Goal: Task Accomplishment & Management: Use online tool/utility

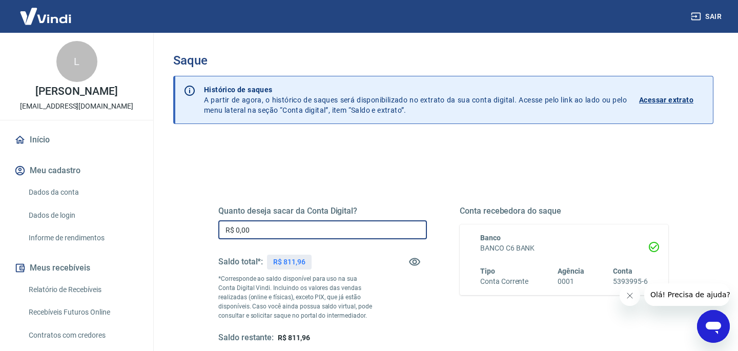
drag, startPoint x: 266, startPoint y: 232, endPoint x: 205, endPoint y: 232, distance: 61.0
click at [205, 232] on div "Quanto deseja sacar da Conta Digital? R$ 0,00 ​ Saldo total*: R$ 811,96 *Corres…" at bounding box center [443, 280] width 499 height 238
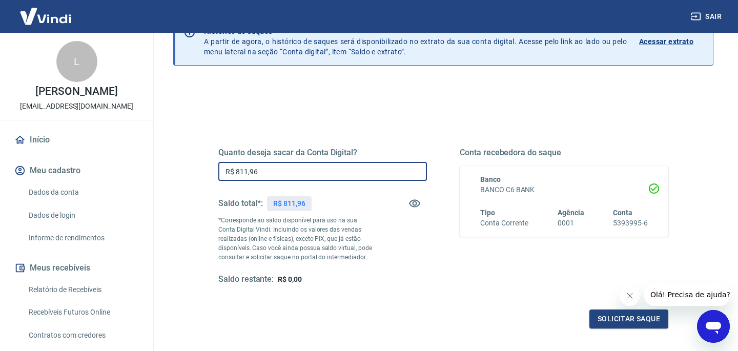
scroll to position [74, 0]
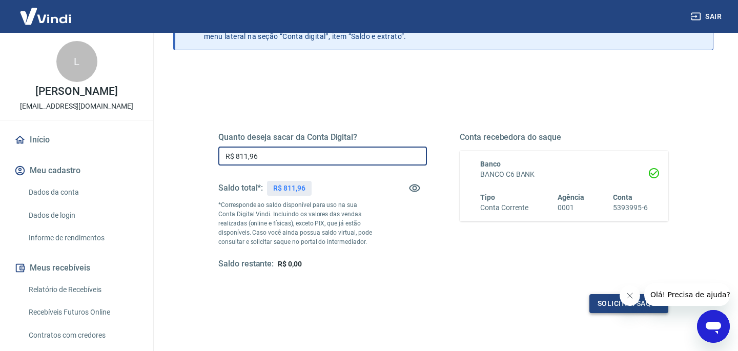
type input "R$ 811,96"
click at [592, 298] on button "Solicitar saque" at bounding box center [628, 303] width 79 height 19
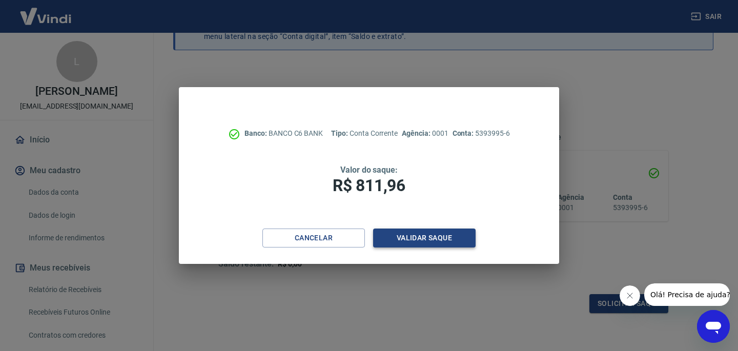
click at [424, 236] on button "Validar saque" at bounding box center [424, 238] width 103 height 19
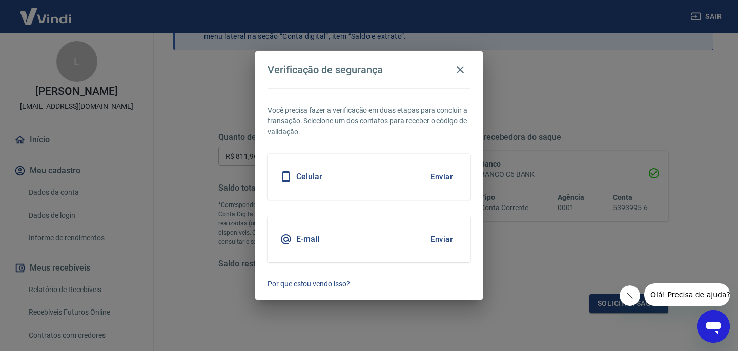
click at [442, 177] on button "Enviar" at bounding box center [441, 177] width 33 height 22
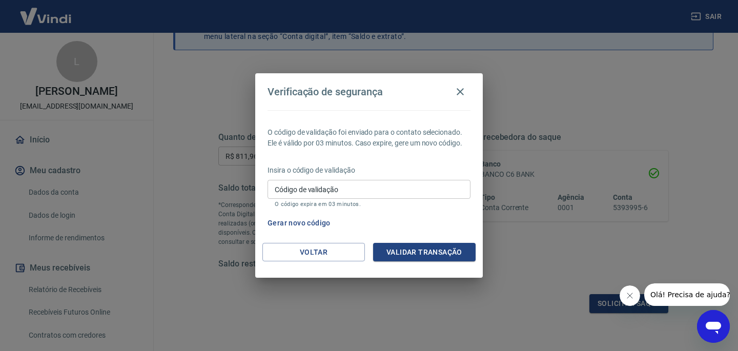
click at [362, 182] on input "Código de validação" at bounding box center [369, 189] width 203 height 19
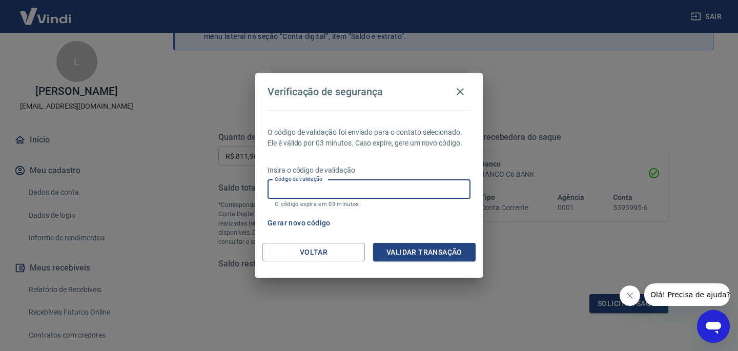
click at [413, 214] on div "Gerar novo código" at bounding box center [366, 223] width 207 height 19
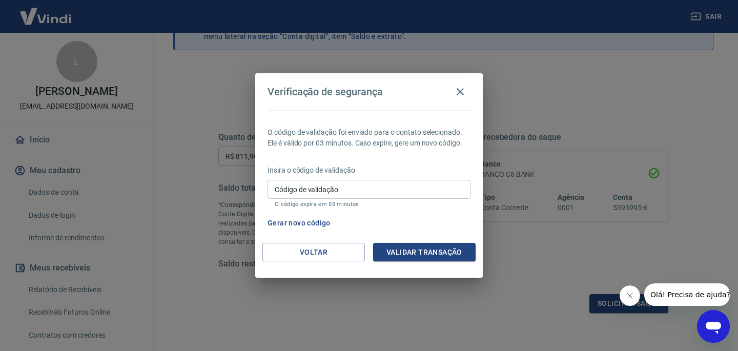
click at [313, 220] on button "Gerar novo código" at bounding box center [298, 223] width 71 height 19
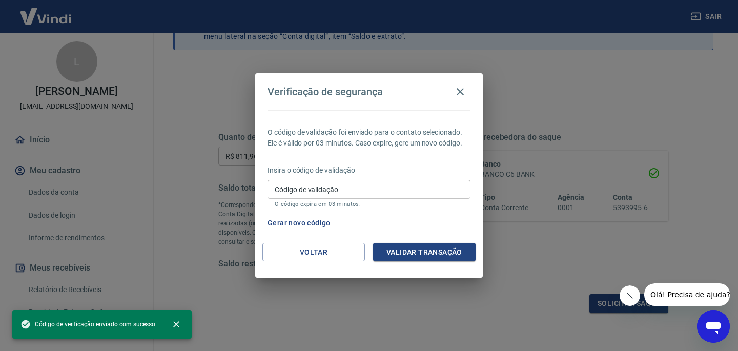
click at [319, 265] on div "Voltar Validar transação" at bounding box center [369, 260] width 228 height 35
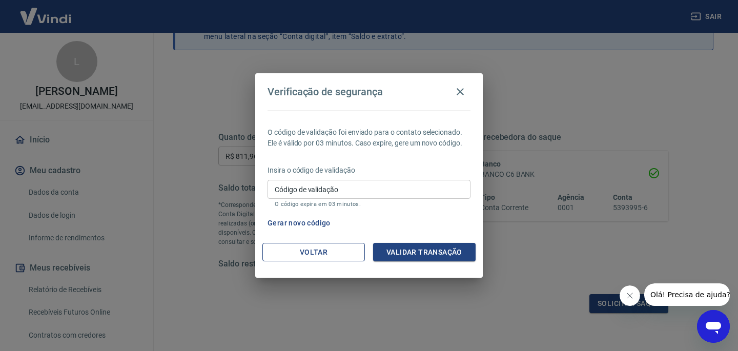
click at [331, 256] on button "Voltar" at bounding box center [313, 252] width 103 height 19
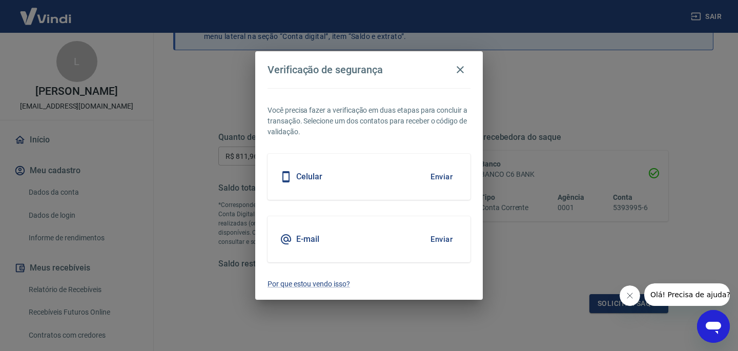
click at [440, 240] on button "Enviar" at bounding box center [441, 240] width 33 height 22
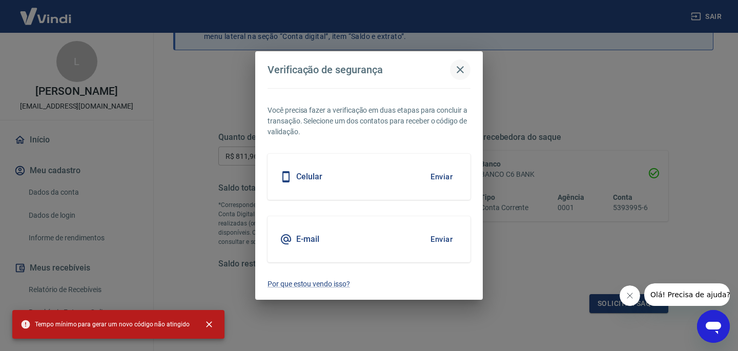
click at [460, 70] on icon "button" at bounding box center [460, 69] width 7 height 7
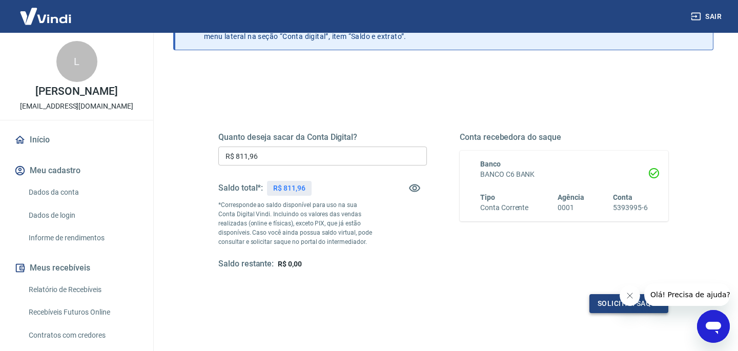
click at [598, 305] on button "Solicitar saque" at bounding box center [628, 303] width 79 height 19
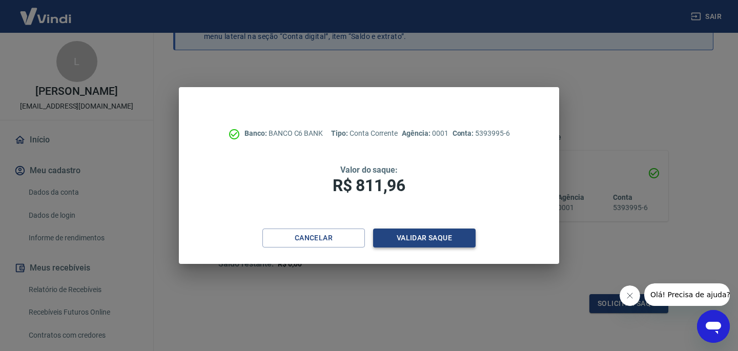
click at [438, 238] on button "Validar saque" at bounding box center [424, 238] width 103 height 19
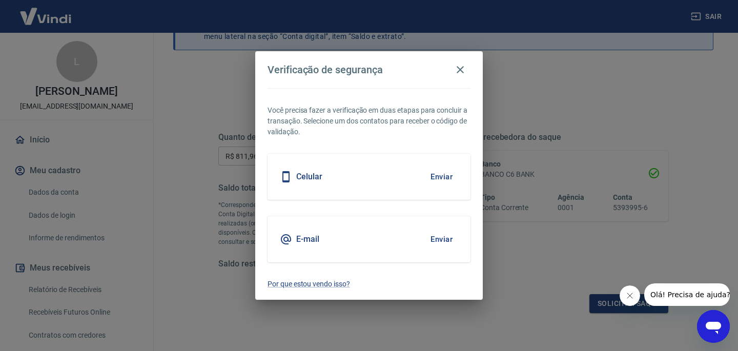
click at [438, 238] on button "Enviar" at bounding box center [441, 240] width 33 height 22
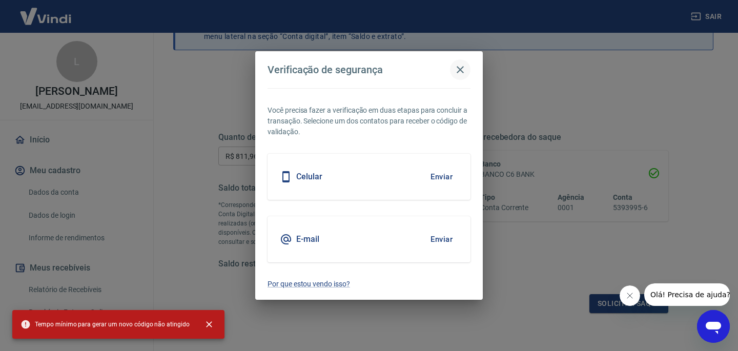
click at [461, 66] on icon "button" at bounding box center [460, 70] width 12 height 12
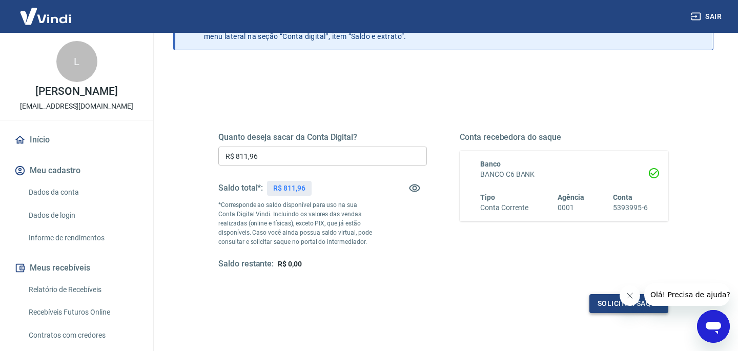
click at [601, 303] on button "Solicitar saque" at bounding box center [628, 303] width 79 height 19
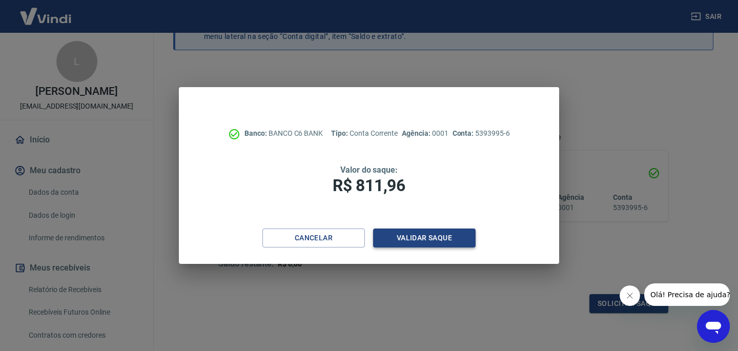
click at [430, 239] on button "Validar saque" at bounding box center [424, 238] width 103 height 19
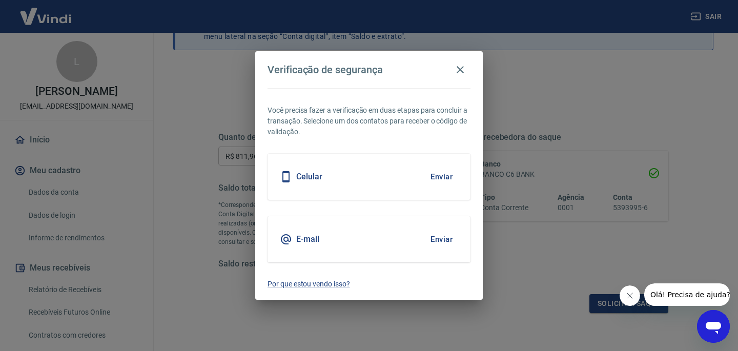
click at [448, 241] on button "Enviar" at bounding box center [441, 240] width 33 height 22
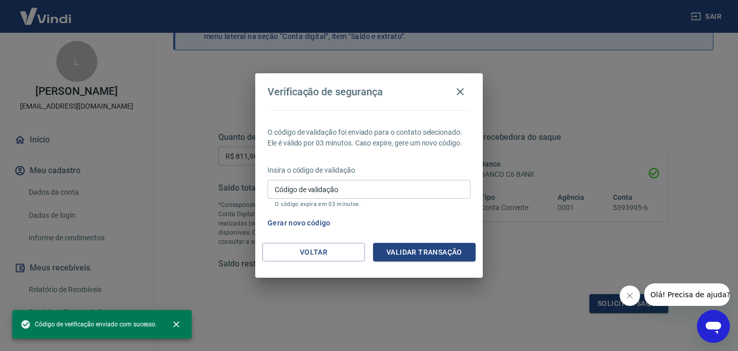
click at [322, 190] on div "Código de validação Código de validação O código expira em 03 minutos." at bounding box center [369, 194] width 203 height 28
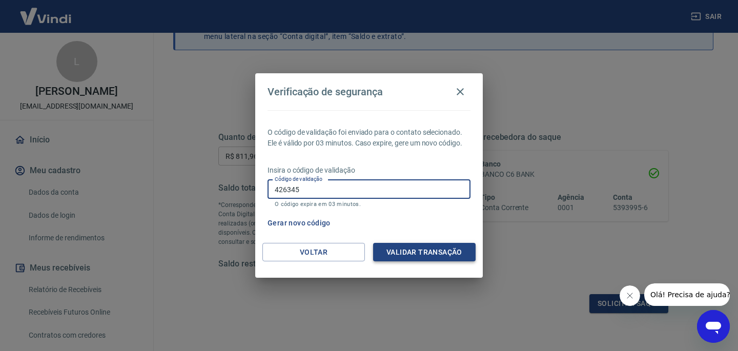
type input "426345"
click at [397, 254] on button "Validar transação" at bounding box center [424, 252] width 103 height 19
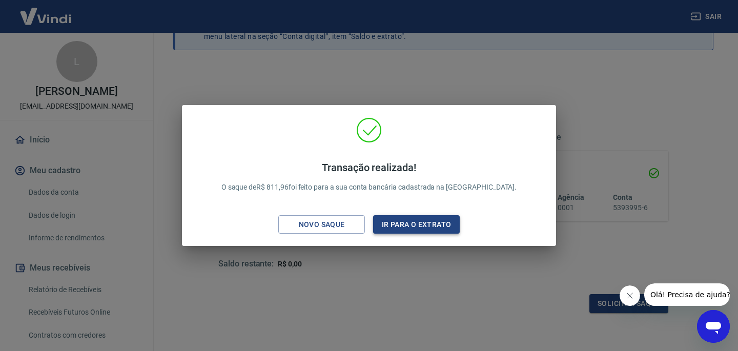
click at [415, 228] on button "Ir para o extrato" at bounding box center [416, 224] width 87 height 19
